Goal: Find specific page/section

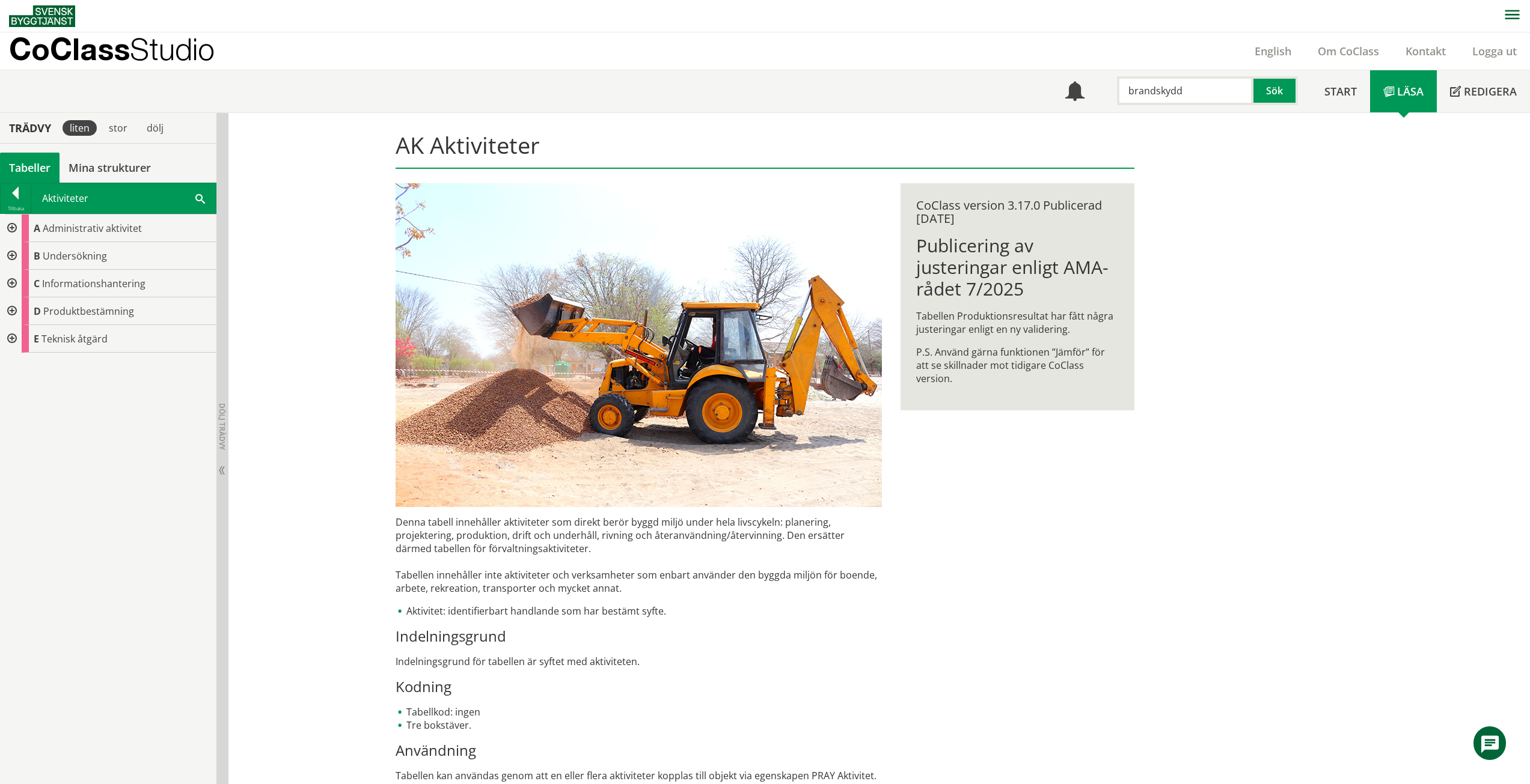
click at [1216, 100] on input "brandskydd" at bounding box center [1185, 90] width 137 height 29
drag, startPoint x: 1119, startPoint y: 99, endPoint x: 1095, endPoint y: 100, distance: 24.0
click at [1095, 100] on div "Meny brandskydd Sök" at bounding box center [1181, 91] width 259 height 42
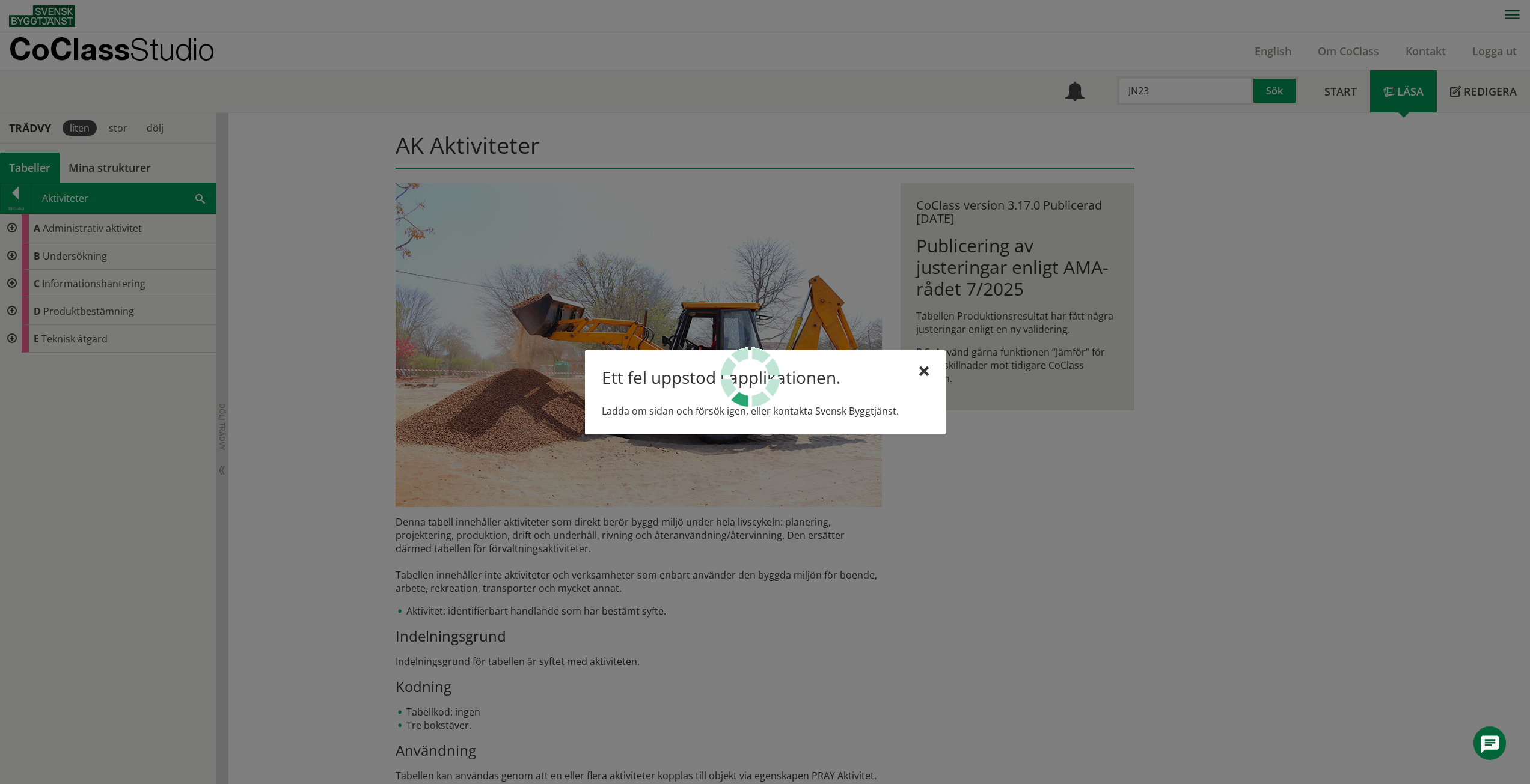
type input "JN23"
click at [924, 374] on div at bounding box center [924, 372] width 10 height 10
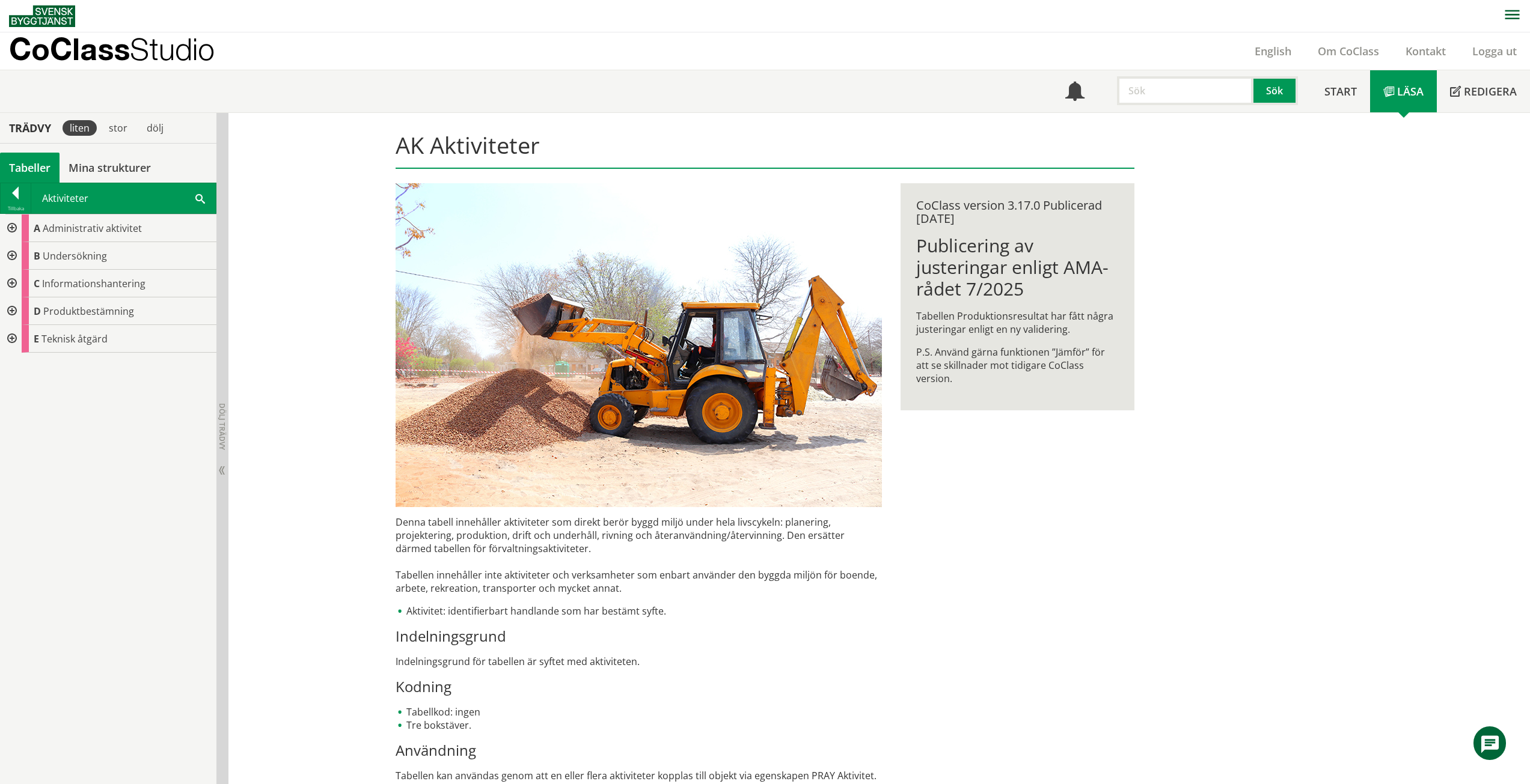
click at [1199, 99] on input "text" at bounding box center [1185, 90] width 137 height 29
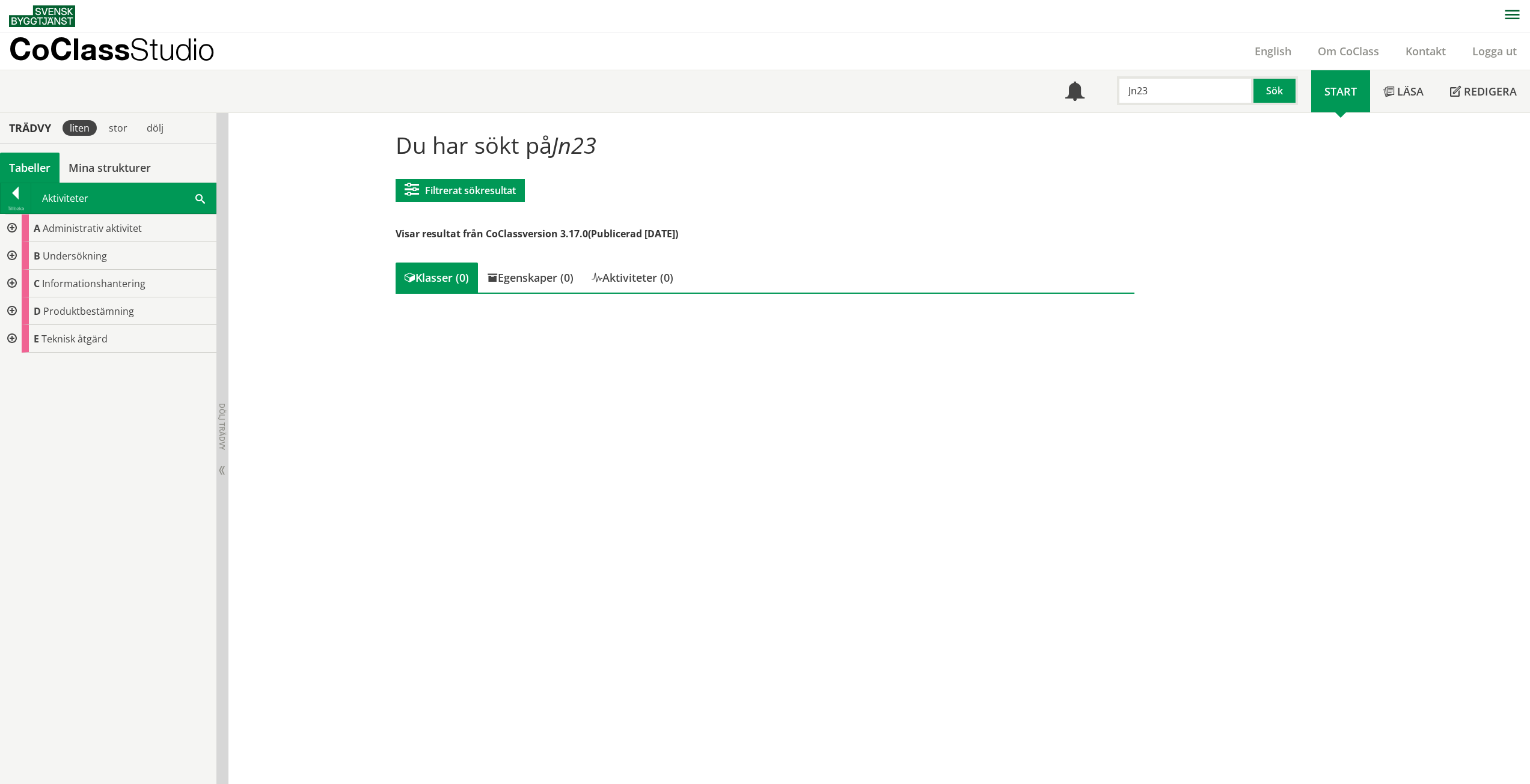
click at [1207, 95] on input "Jn23" at bounding box center [1185, 90] width 137 height 29
type input "JN23"
drag, startPoint x: 24, startPoint y: 175, endPoint x: 23, endPoint y: 188, distance: 13.0
click at [24, 175] on div "Tabeller" at bounding box center [30, 167] width 60 height 30
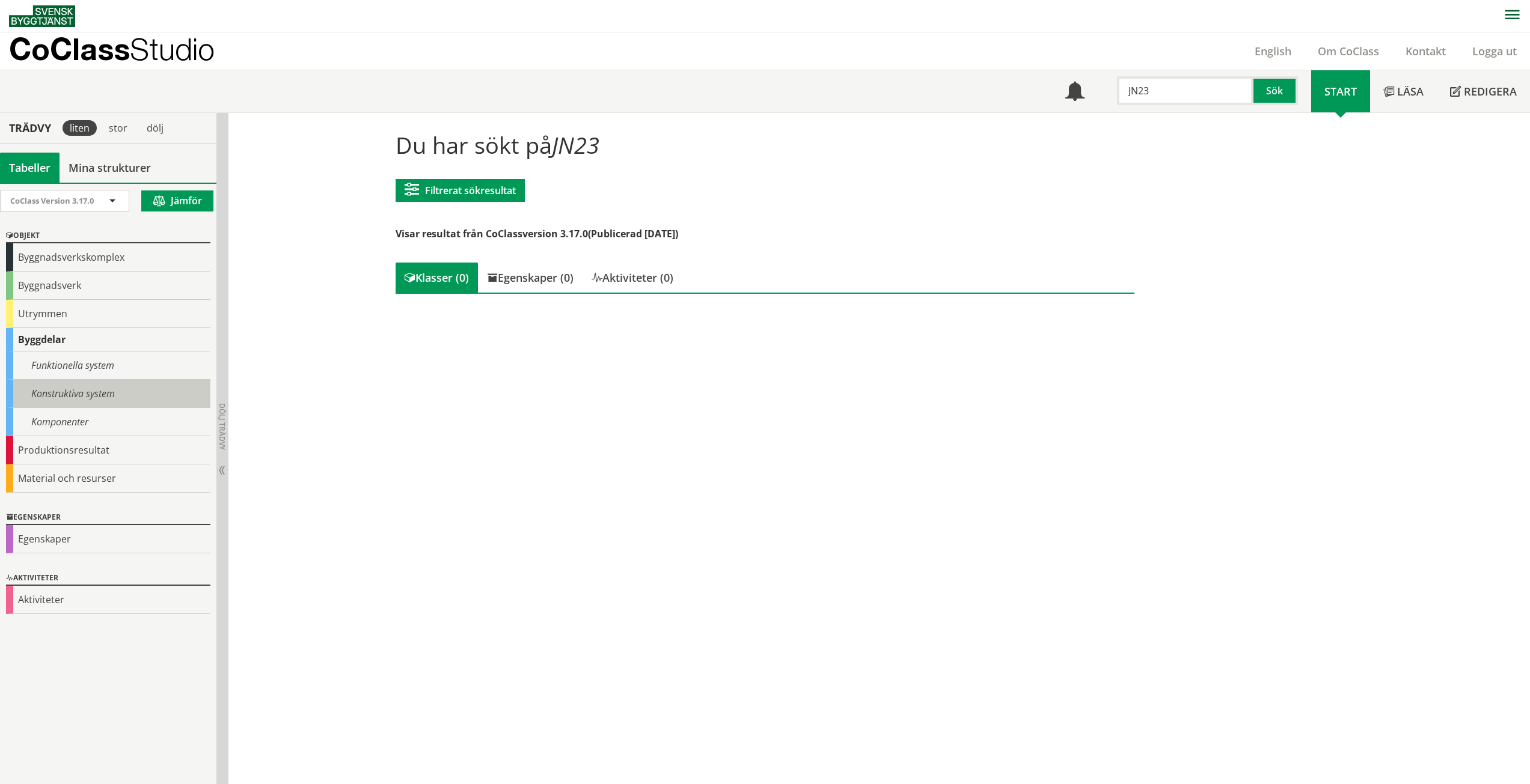
click at [71, 398] on div "Konstruktiva system" at bounding box center [108, 394] width 204 height 28
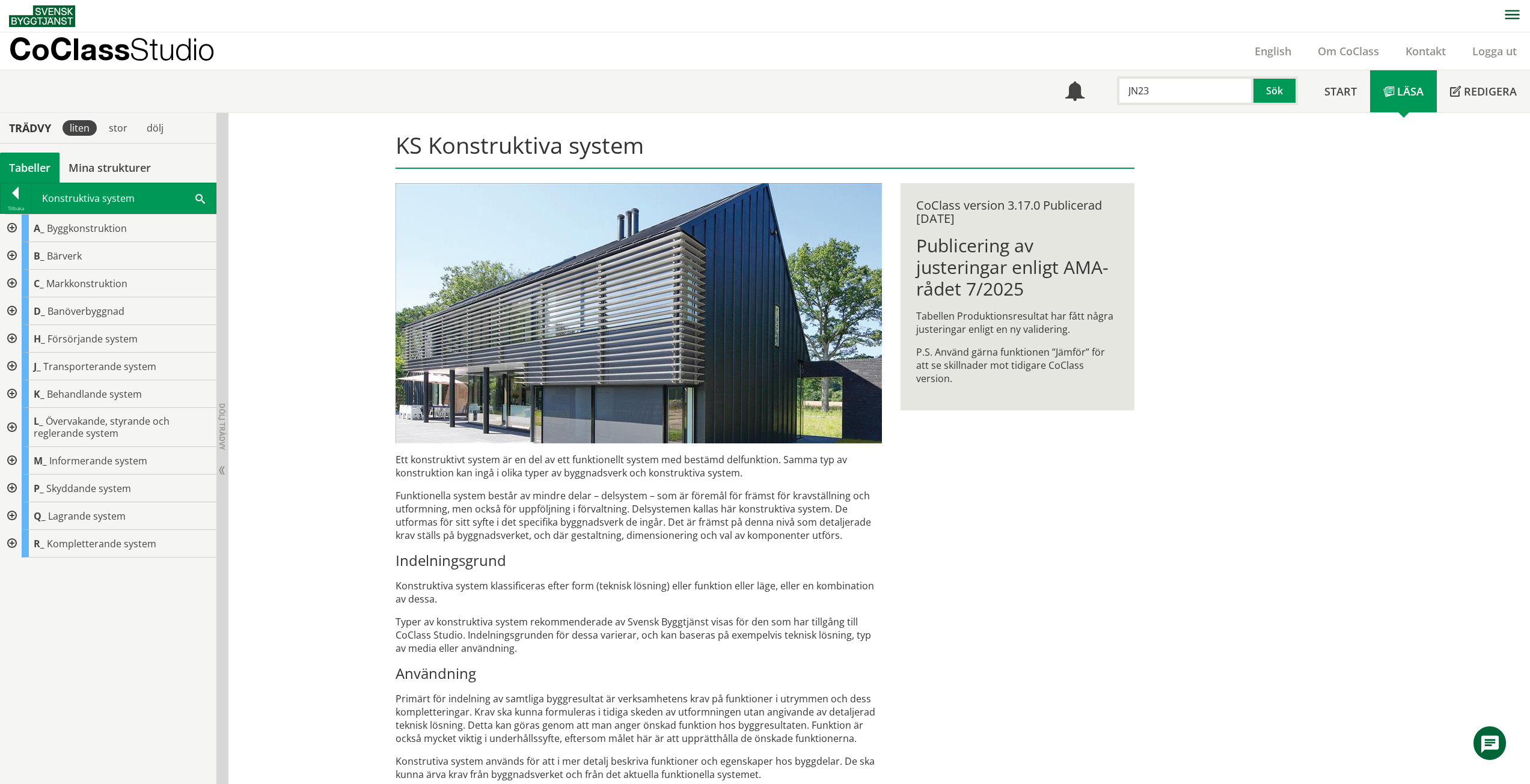
click at [12, 367] on div at bounding box center [11, 367] width 22 height 28
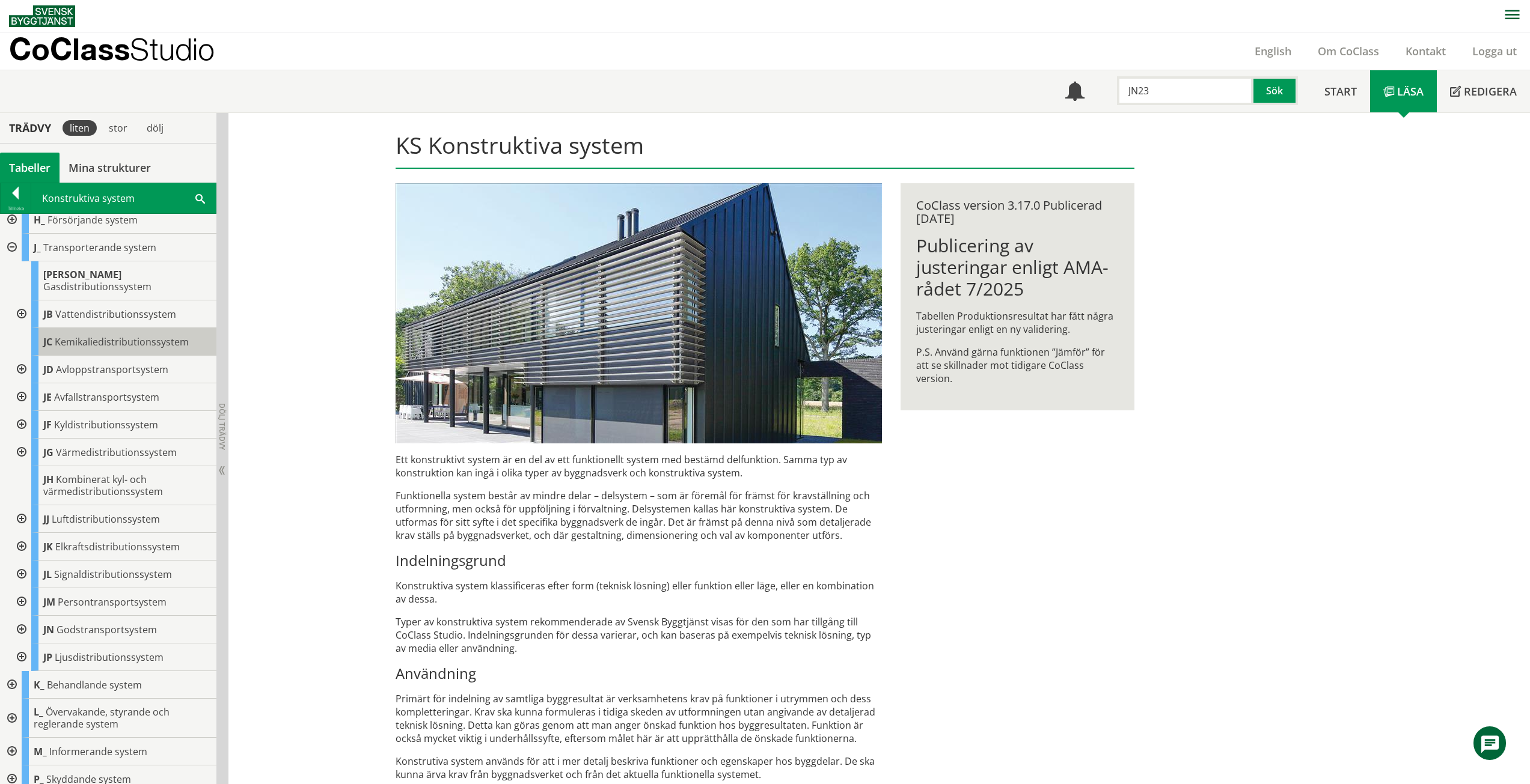
scroll to position [120, 0]
click at [20, 615] on div at bounding box center [20, 629] width 22 height 28
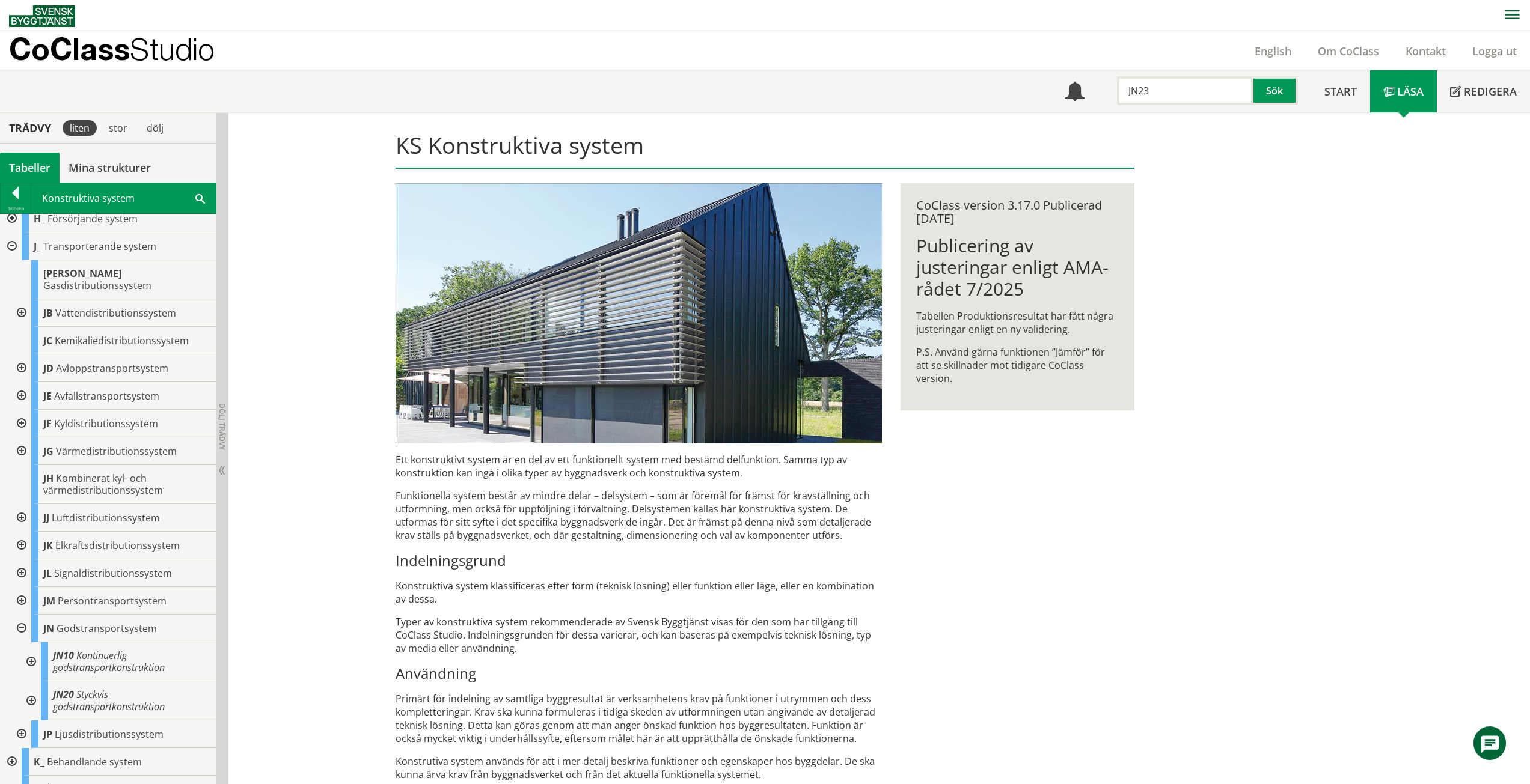
click at [29, 695] on div at bounding box center [30, 701] width 22 height 39
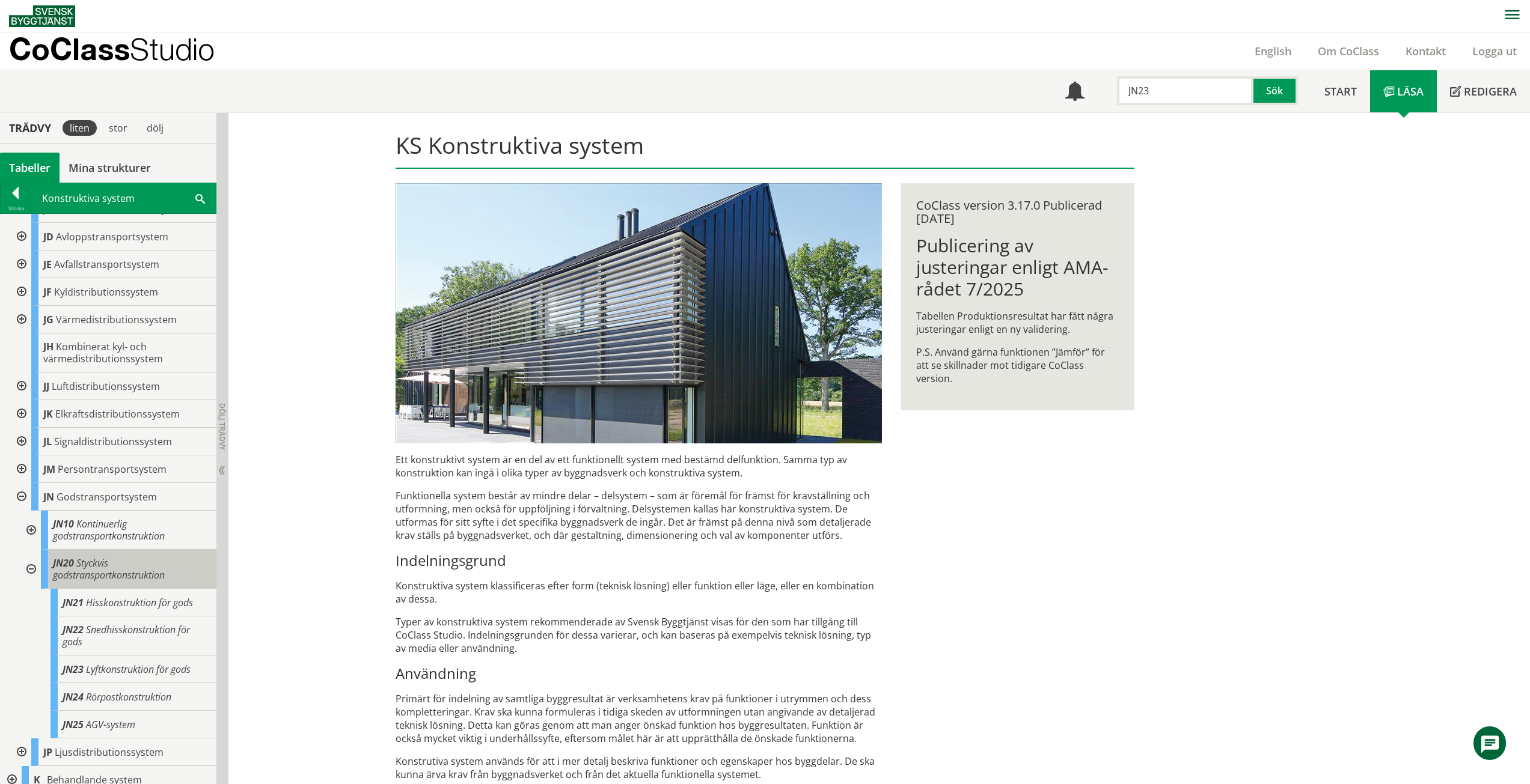
scroll to position [301, 0]
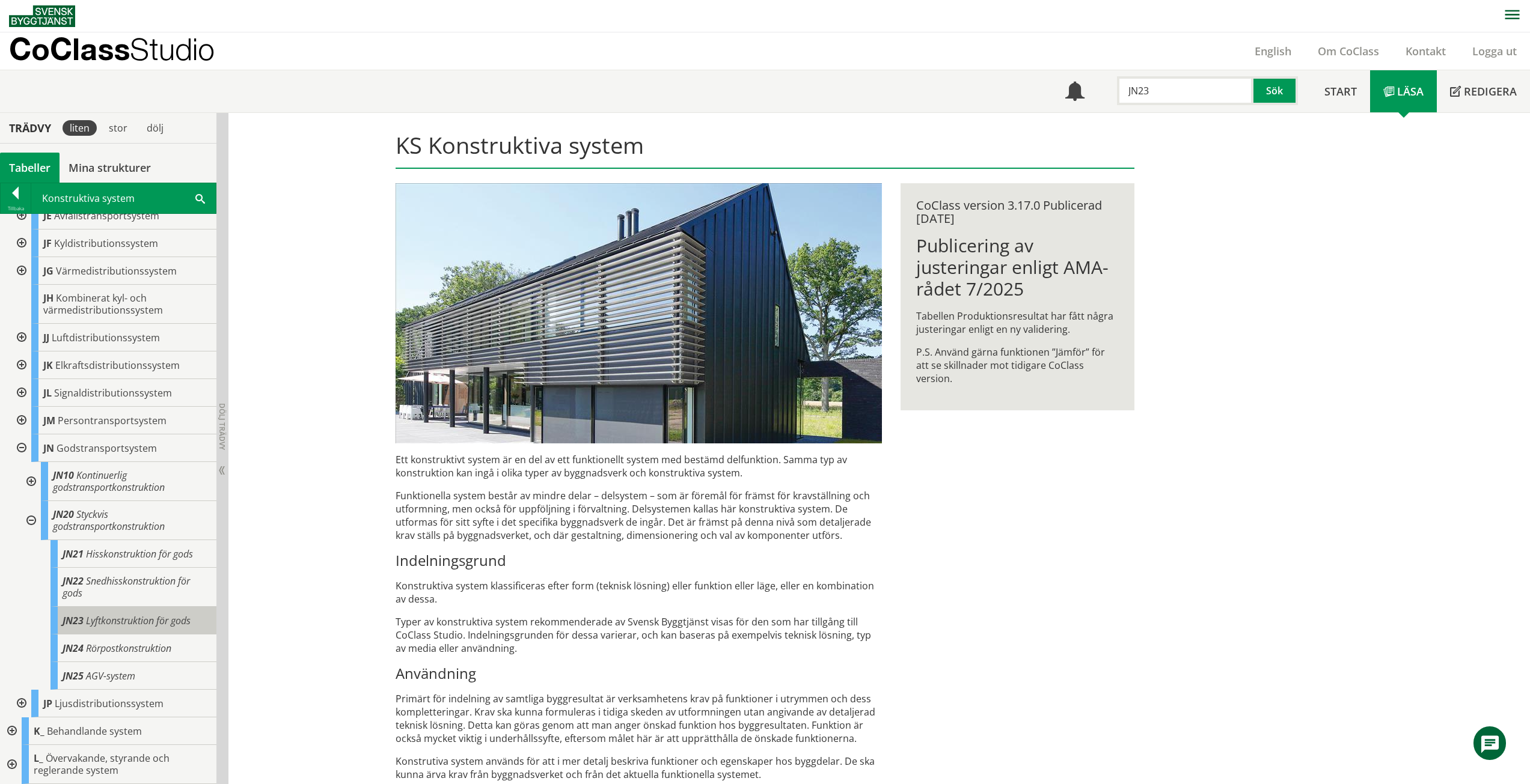
click at [123, 616] on span "Lyftkonstruktion för gods" at bounding box center [138, 620] width 104 height 13
